Goal: Navigation & Orientation: Find specific page/section

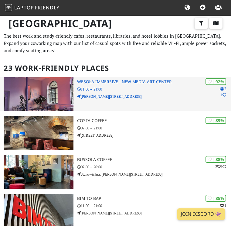
click at [142, 83] on h3 "Wesoła Immersive - New Media Art Center" at bounding box center [154, 81] width 154 height 5
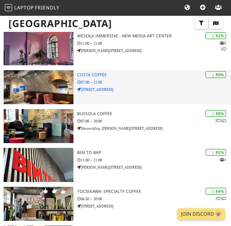
scroll to position [46, 0]
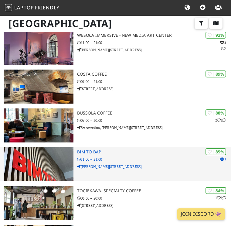
click at [94, 150] on h3 "BIM TO BAP" at bounding box center [154, 152] width 154 height 5
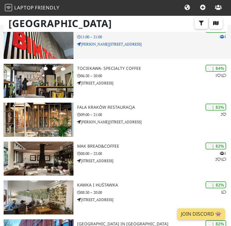
scroll to position [204, 0]
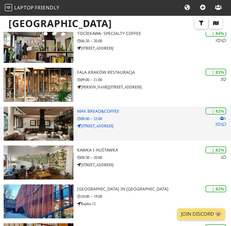
click at [113, 110] on h3 "MAK Bread&Coffee" at bounding box center [154, 111] width 154 height 5
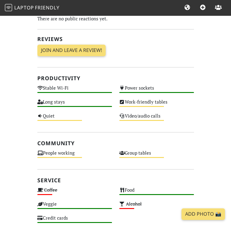
scroll to position [210, 0]
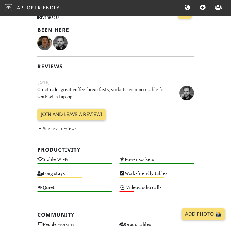
scroll to position [5, 0]
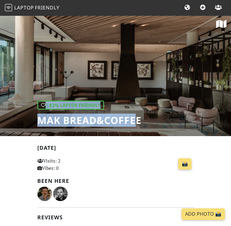
drag, startPoint x: 36, startPoint y: 121, endPoint x: 145, endPoint y: 105, distance: 109.3
click at [137, 120] on div "| 82% Laptop Friendly MAK Bread&Coffee" at bounding box center [115, 73] width 231 height 126
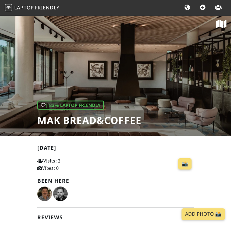
drag, startPoint x: 121, startPoint y: 142, endPoint x: 130, endPoint y: 116, distance: 27.8
